Goal: Navigation & Orientation: Find specific page/section

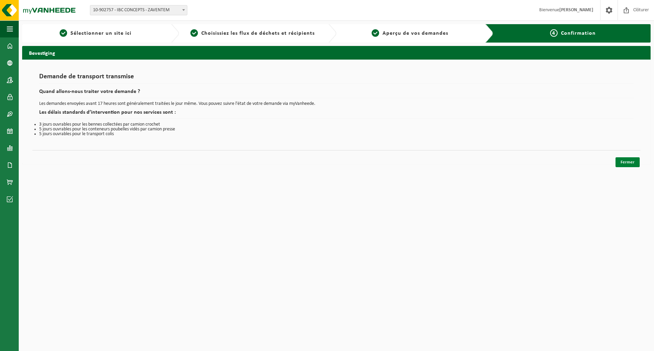
click at [629, 166] on link "Fermer" at bounding box center [628, 162] width 24 height 10
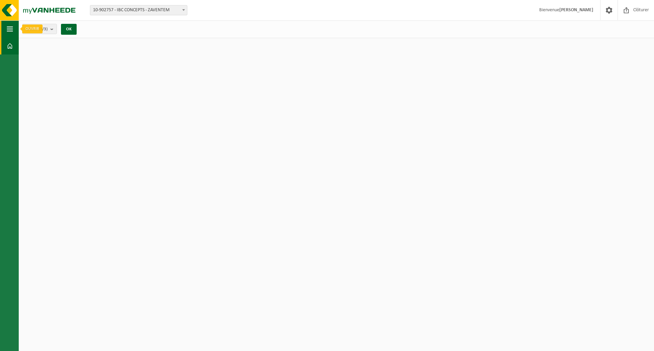
click at [12, 29] on span "button" at bounding box center [10, 28] width 6 height 17
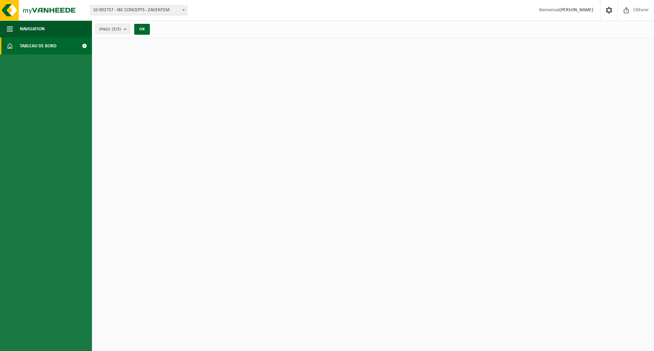
click at [36, 47] on span "Tableau de bord" at bounding box center [38, 45] width 37 height 17
click at [84, 47] on span at bounding box center [84, 45] width 15 height 17
